Goal: Transaction & Acquisition: Purchase product/service

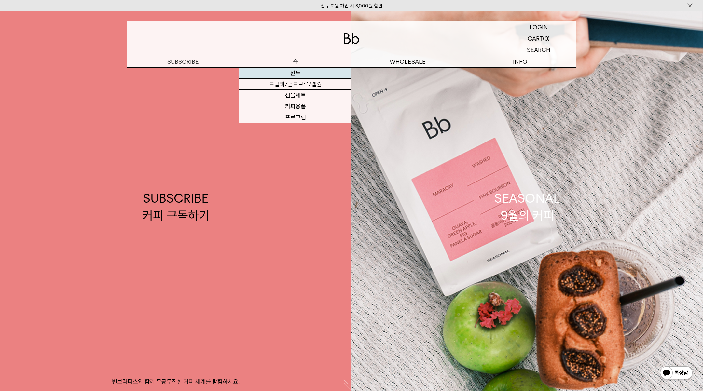
click at [286, 68] on link "원두" at bounding box center [295, 73] width 112 height 11
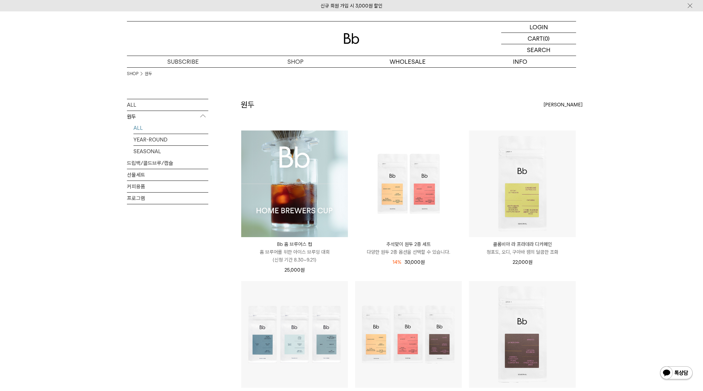
click at [0, 0] on img at bounding box center [0, 0] width 0 height 0
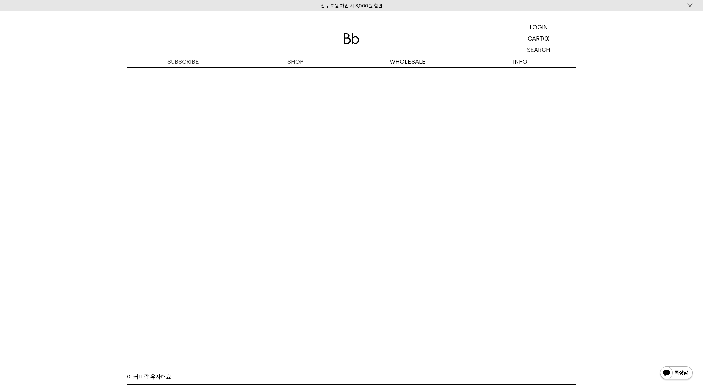
scroll to position [4040, 0]
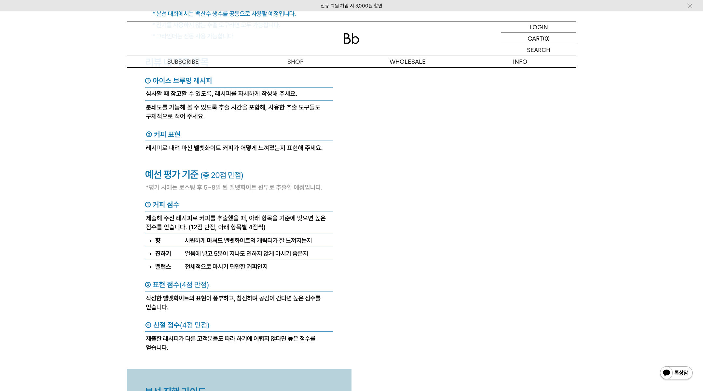
scroll to position [2837, 0]
